Goal: Navigation & Orientation: Find specific page/section

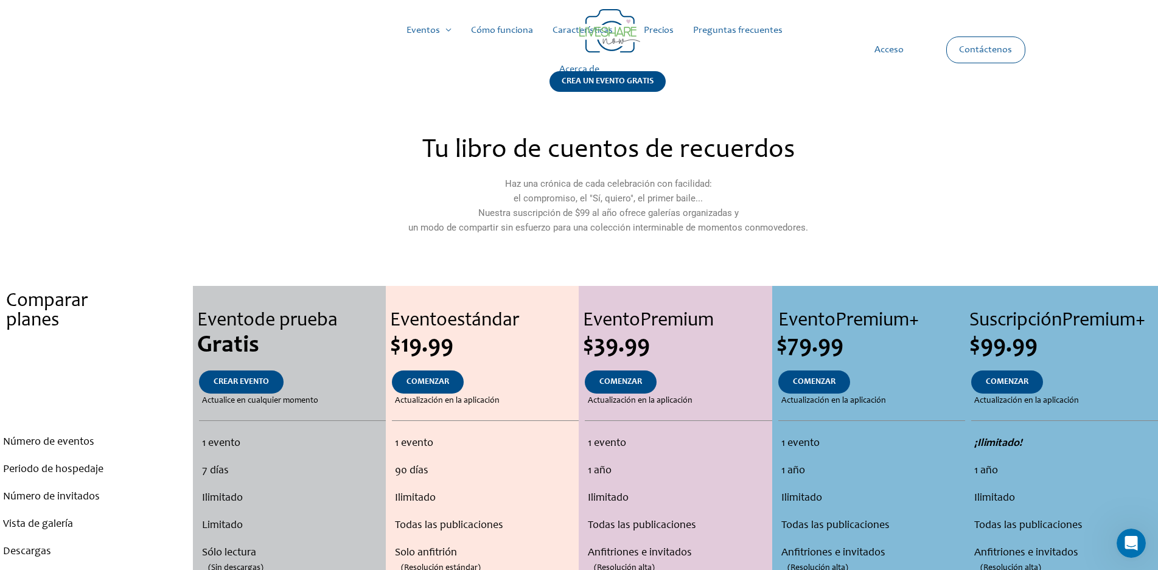
click at [108, 145] on section "Tu libro de cuentos de recuerdos Haz una crónica de cada celebración con facili…" at bounding box center [579, 193] width 1158 height 124
click at [573, 29] on font "Características" at bounding box center [583, 31] width 60 height 10
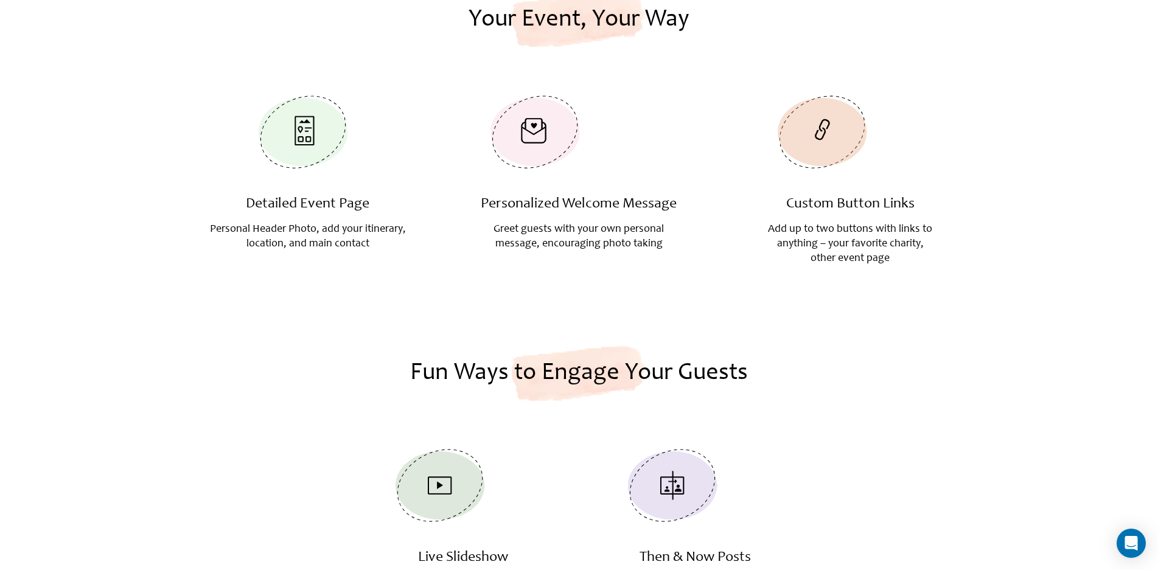
scroll to position [791, 0]
